Goal: Task Accomplishment & Management: Manage account settings

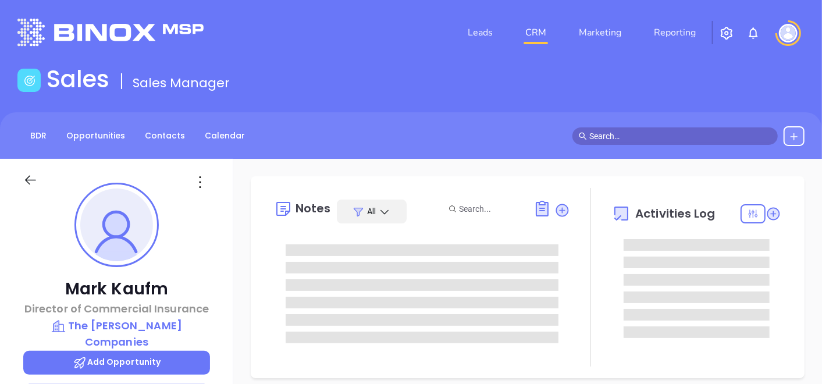
type input "[DATE]"
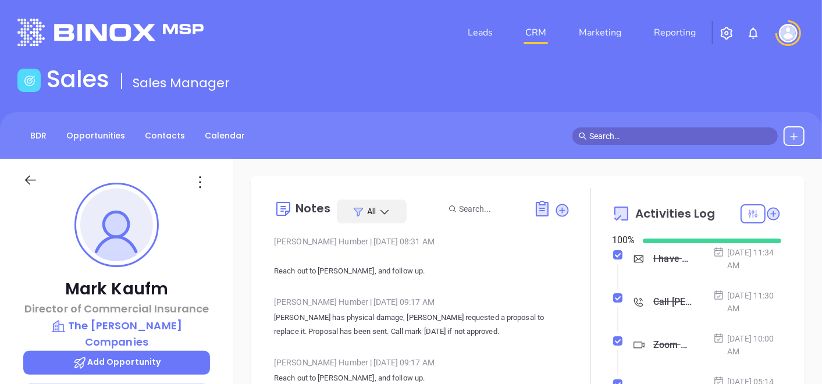
type input "[PERSON_NAME]"
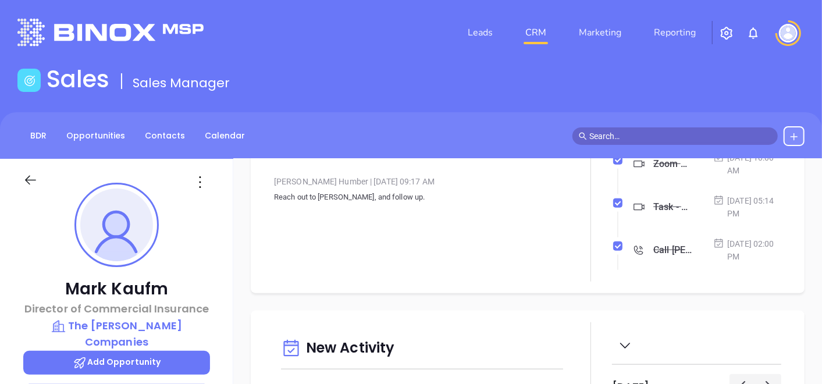
scroll to position [780, 0]
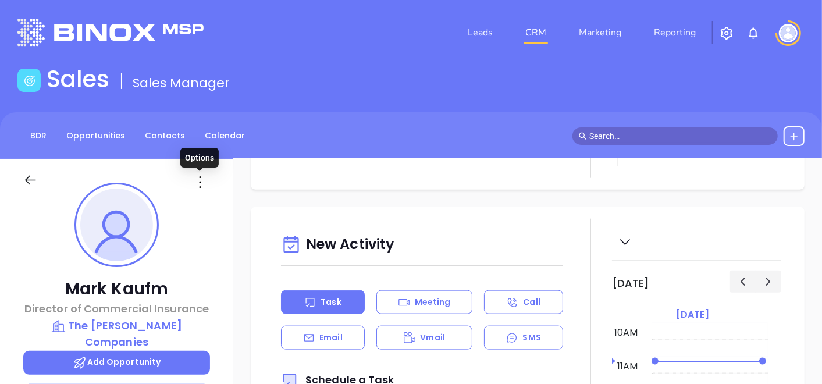
click at [201, 176] on icon at bounding box center [200, 182] width 19 height 19
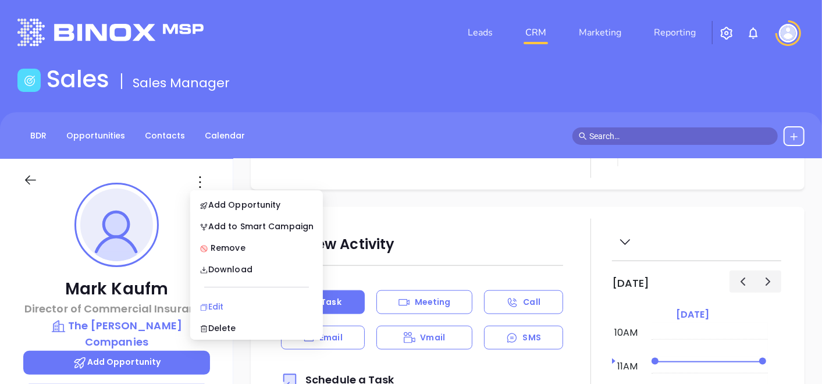
click at [229, 304] on div "Edit" at bounding box center [257, 306] width 114 height 13
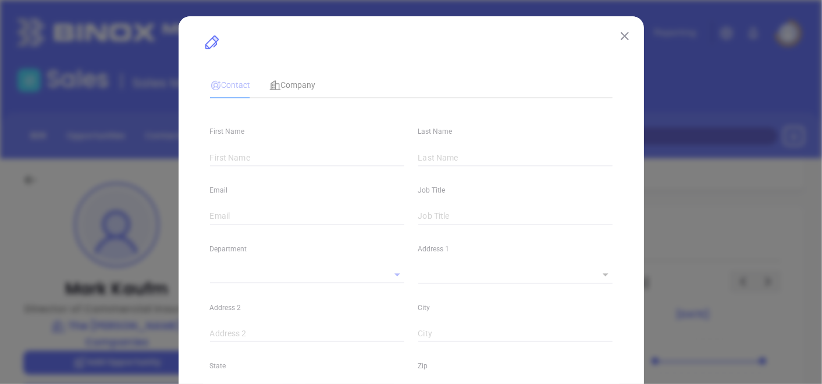
type input "Mark"
type input "Kaufm"
type input "[EMAIL_ADDRESS][PERSON_NAME][DOMAIN_NAME]"
type input "Director of Commercial Insurance"
type textarea "[STREET_ADDRESS]"
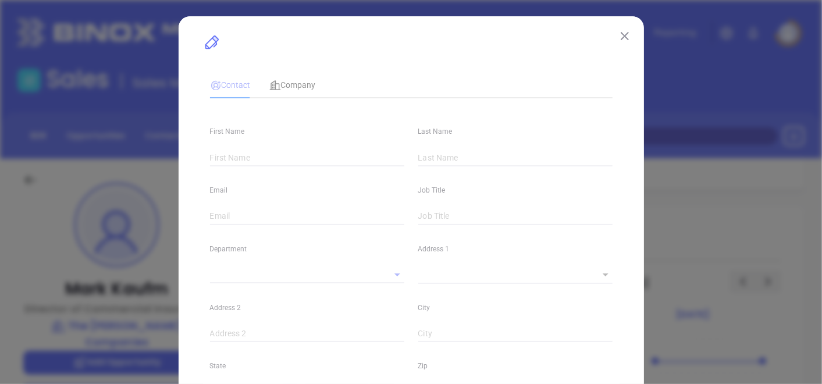
type input "1"
type input "Suite S-628"
type input "Rye Brook"
type input "[US_STATE]"
type input "10573"
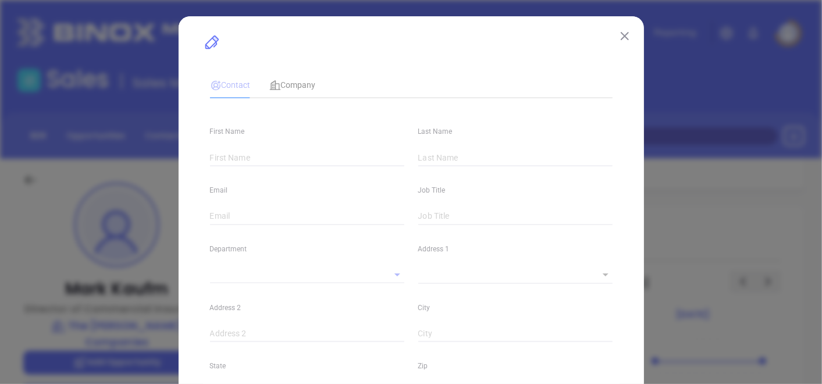
type input "[GEOGRAPHIC_DATA]"
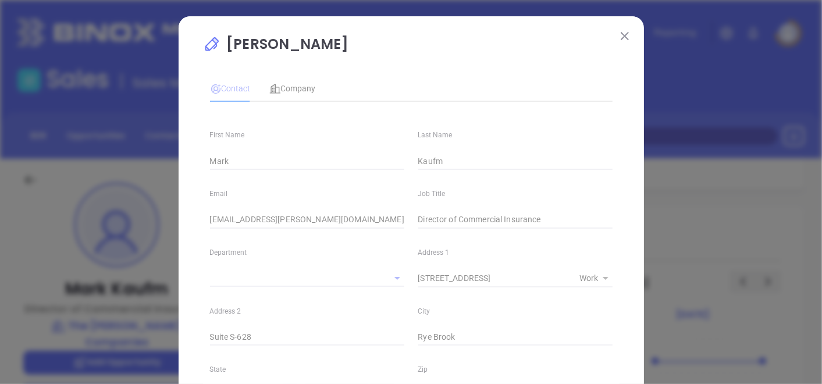
type input "1"
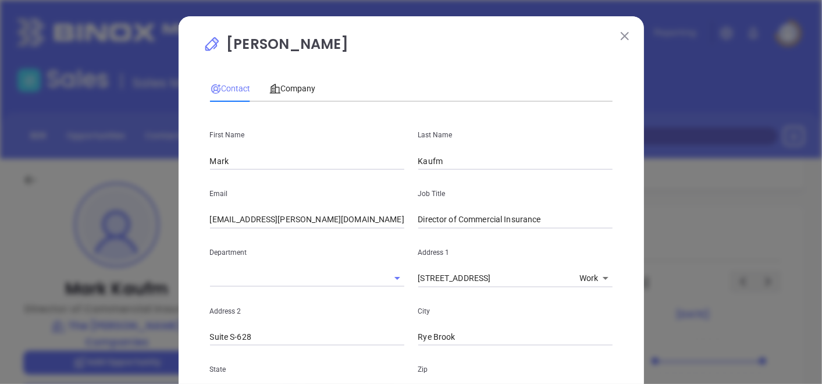
click at [538, 173] on div "Job Title Director of Commercial Insurance" at bounding box center [515, 199] width 208 height 59
click at [538, 169] on input "Kaufma" at bounding box center [515, 160] width 194 height 17
type input "[PERSON_NAME]"
click at [359, 157] on input "Mark" at bounding box center [307, 160] width 194 height 17
click at [374, 97] on div "Contact Company" at bounding box center [411, 88] width 403 height 27
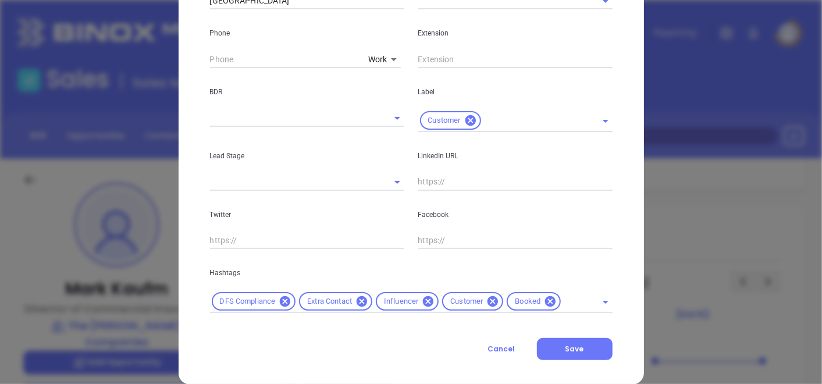
scroll to position [470, 0]
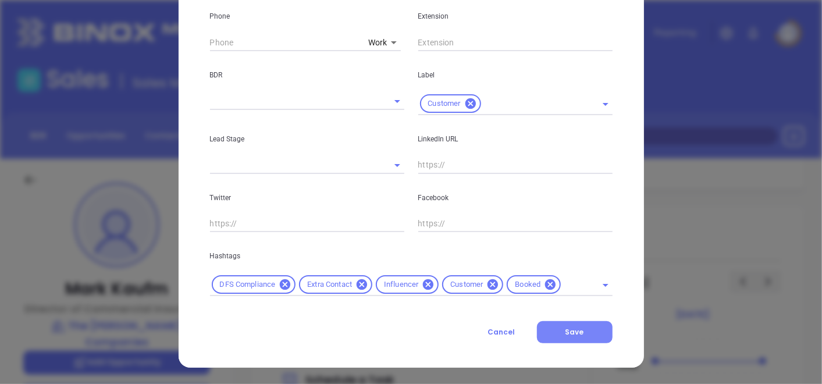
click at [559, 329] on button "Save" at bounding box center [575, 332] width 76 height 22
